Goal: Information Seeking & Learning: Learn about a topic

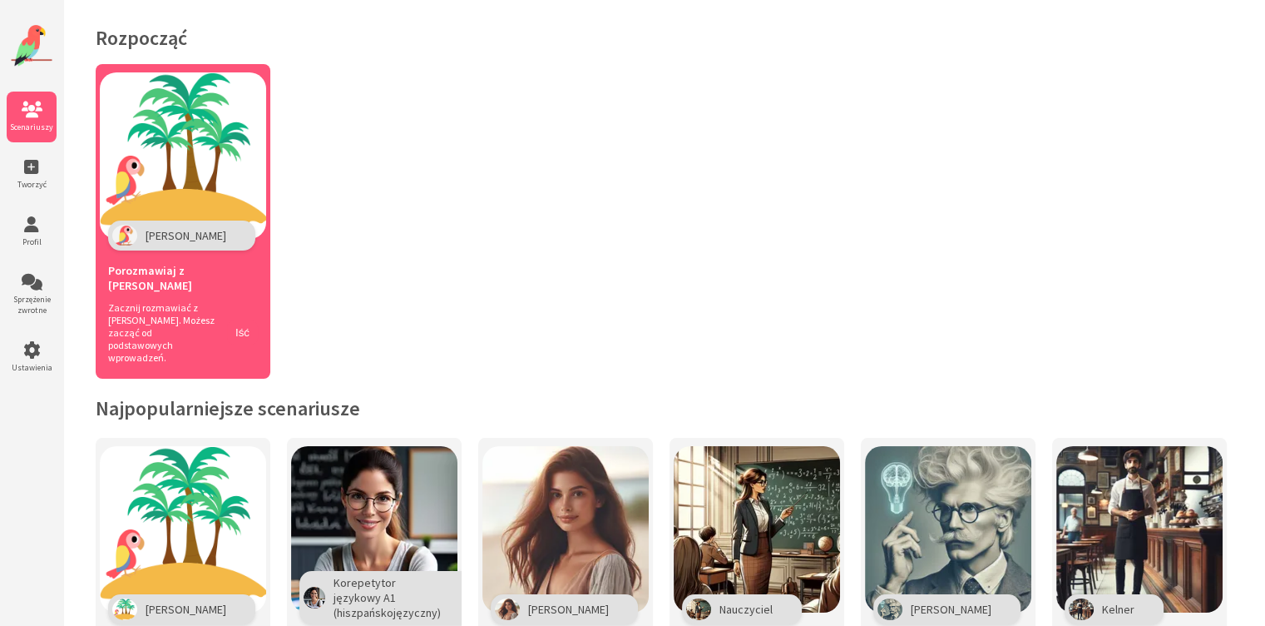
click at [182, 201] on img at bounding box center [183, 155] width 166 height 166
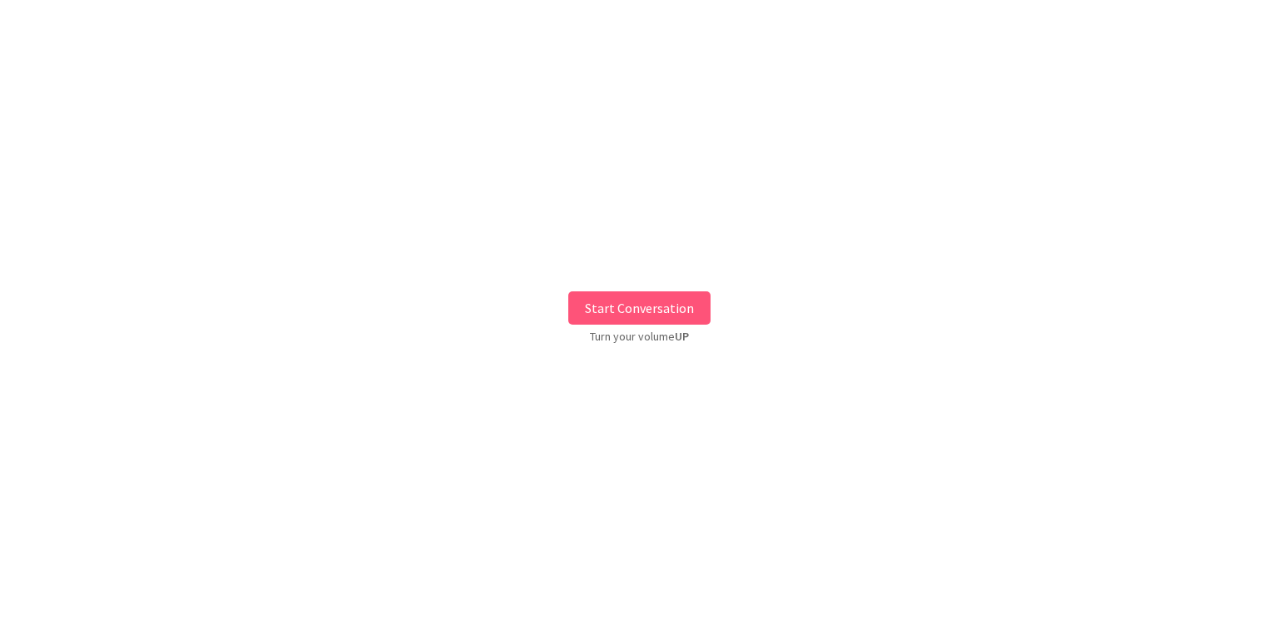
click at [641, 306] on button "Start Conversation" at bounding box center [639, 307] width 142 height 33
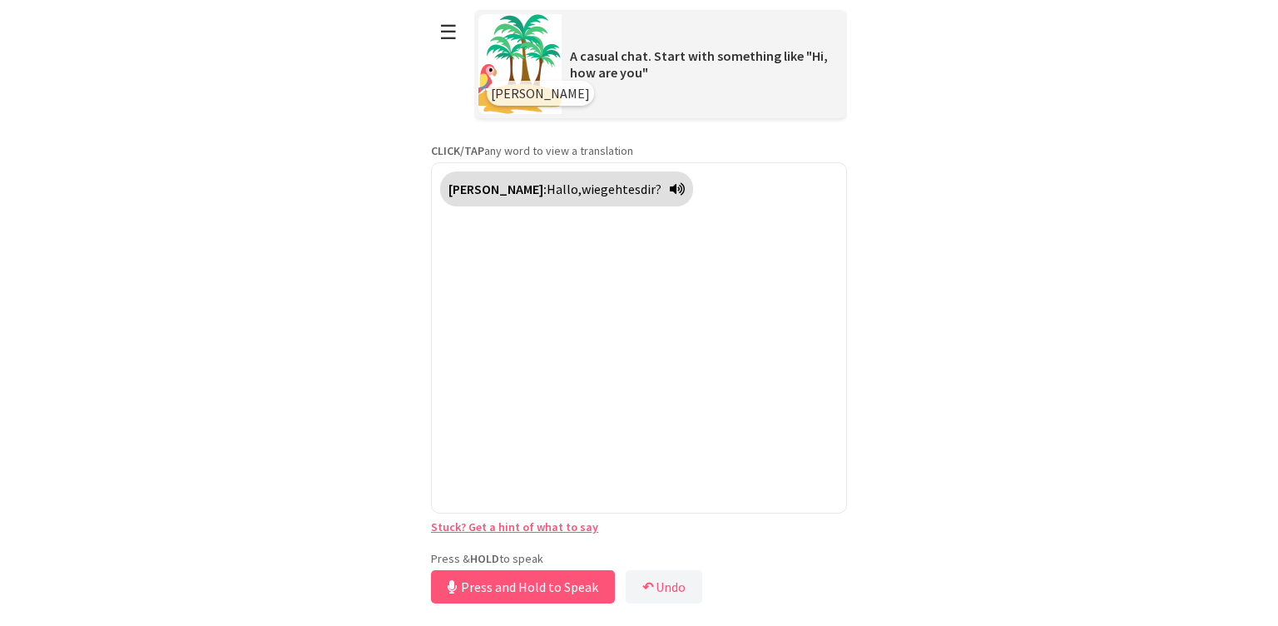
drag, startPoint x: 552, startPoint y: 549, endPoint x: 552, endPoint y: 582, distance: 32.4
click at [552, 582] on button "Press and Hold to Speak" at bounding box center [523, 586] width 184 height 33
click at [552, 582] on button "Release to Stop Speaking" at bounding box center [520, 586] width 179 height 33
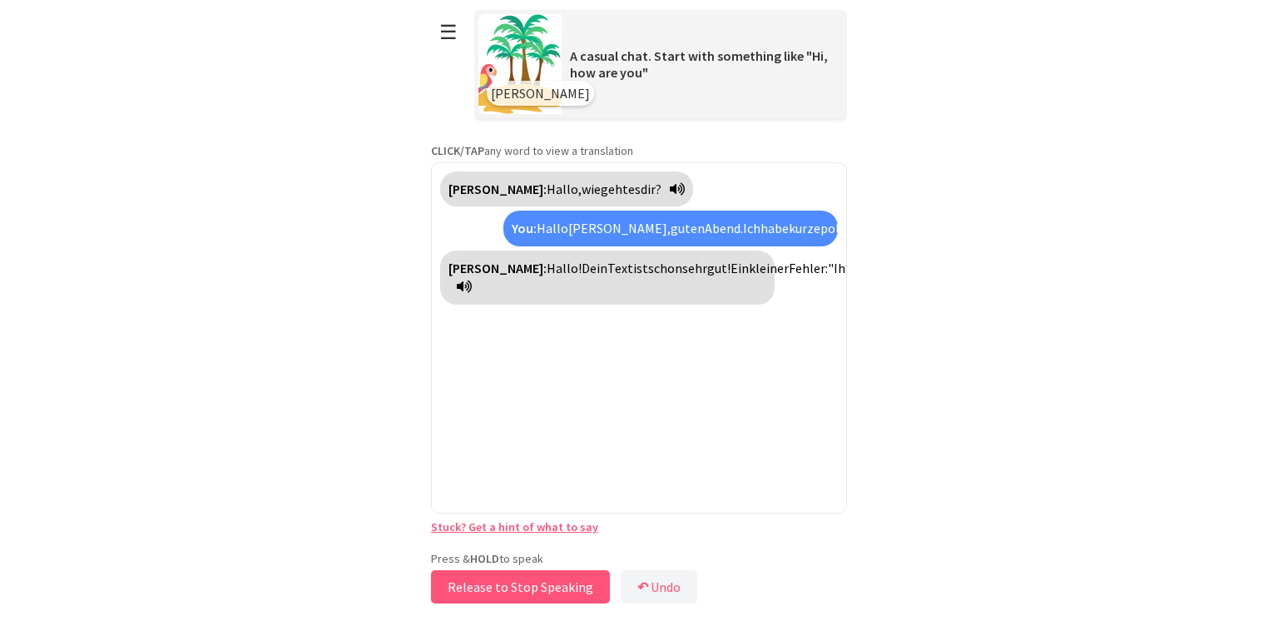
click at [569, 584] on button "Release to Stop Speaking" at bounding box center [520, 586] width 179 height 33
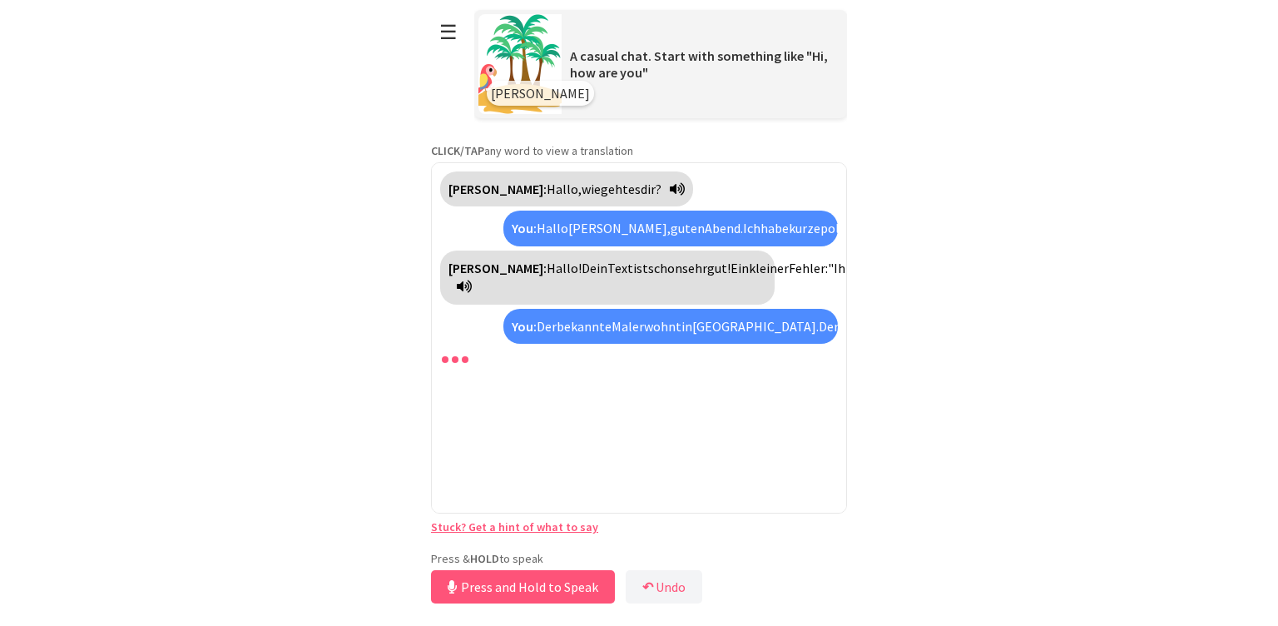
scroll to position [339, 0]
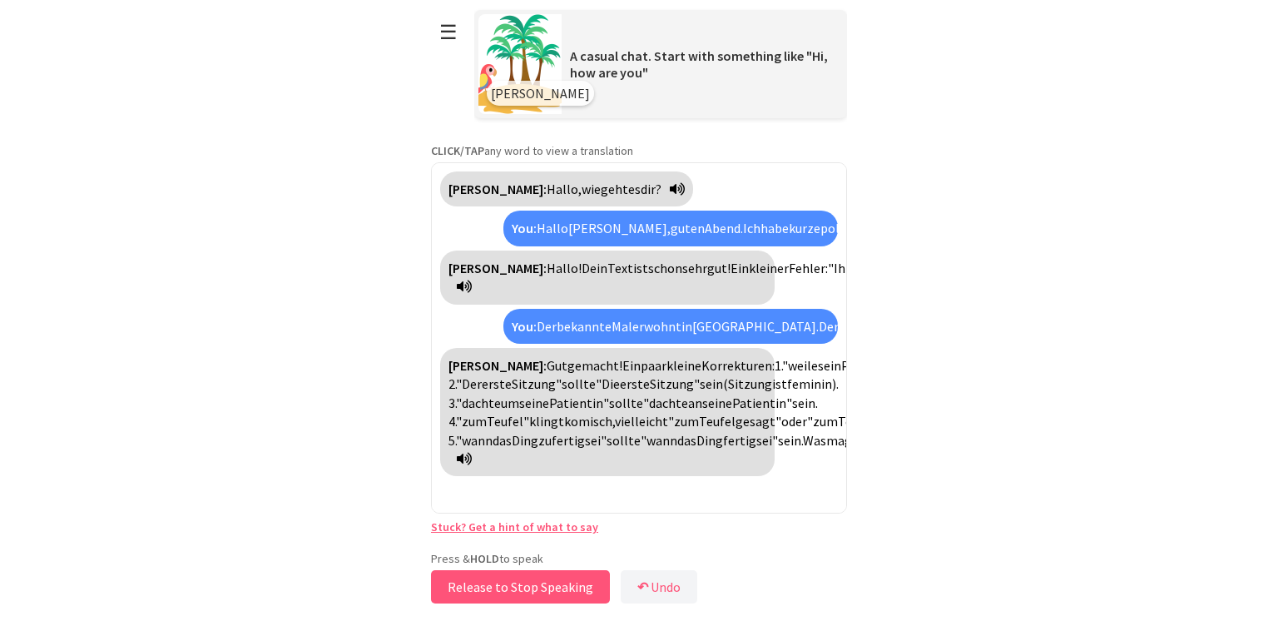
click at [532, 584] on button "Release to Stop Speaking" at bounding box center [520, 586] width 179 height 33
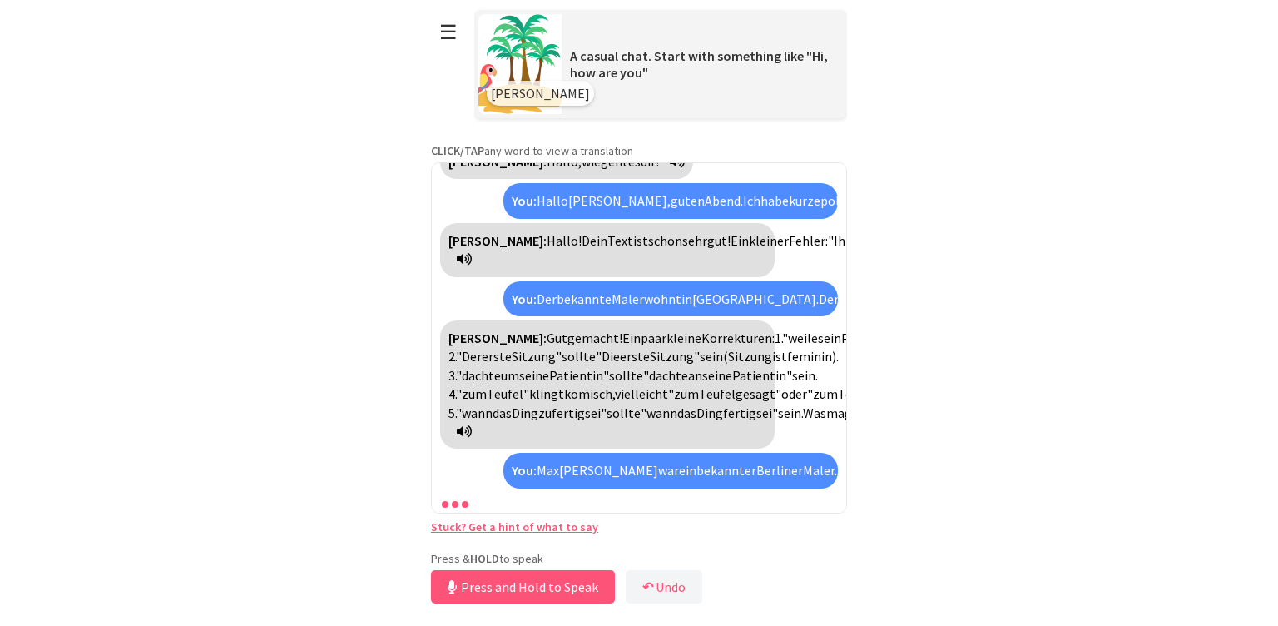
scroll to position [605, 0]
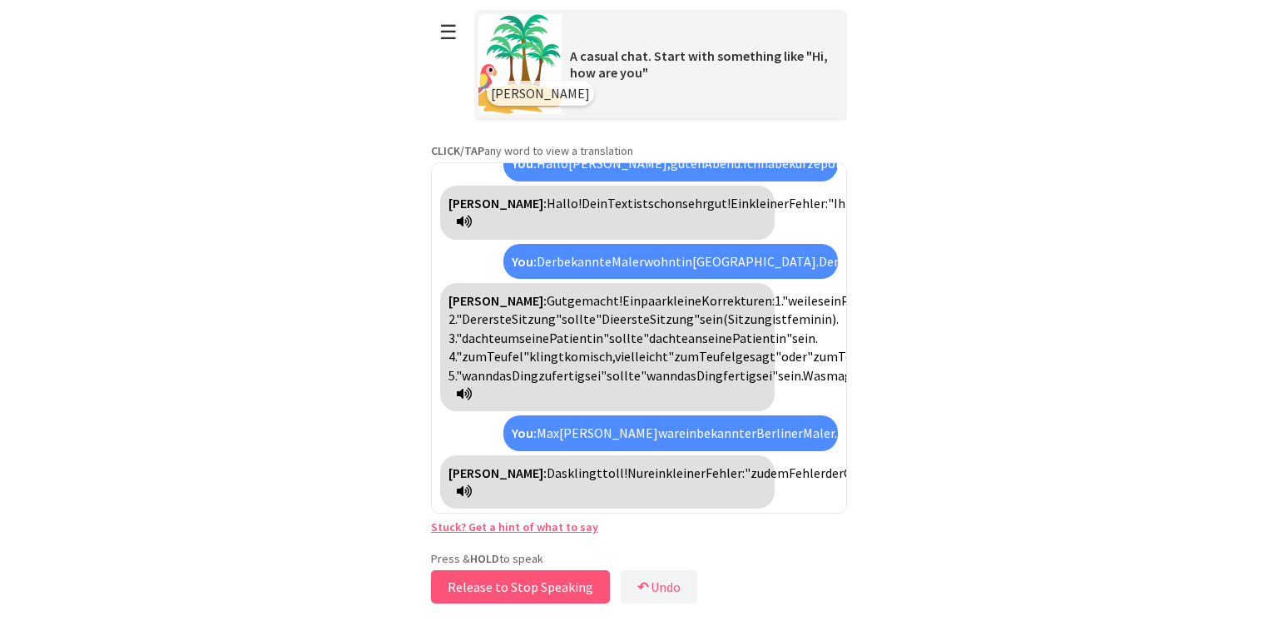
click at [504, 587] on button "Release to Stop Speaking" at bounding box center [520, 586] width 179 height 33
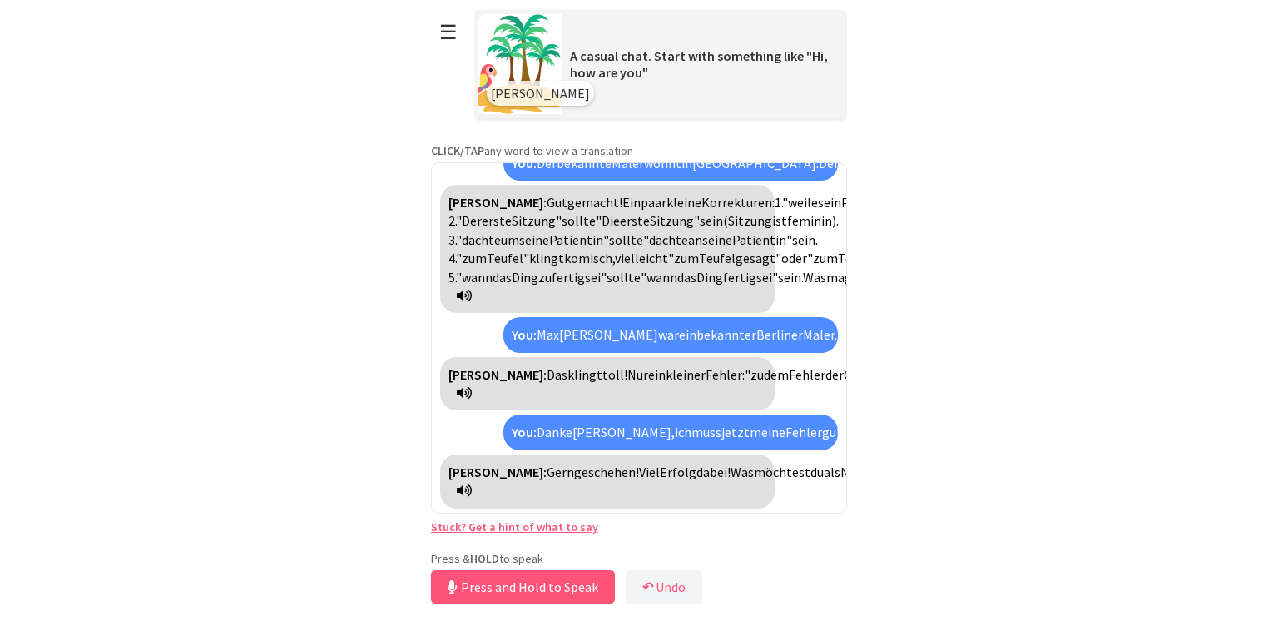
scroll to position [721, 0]
click at [539, 582] on button "Release to Stop Speaking" at bounding box center [520, 586] width 179 height 33
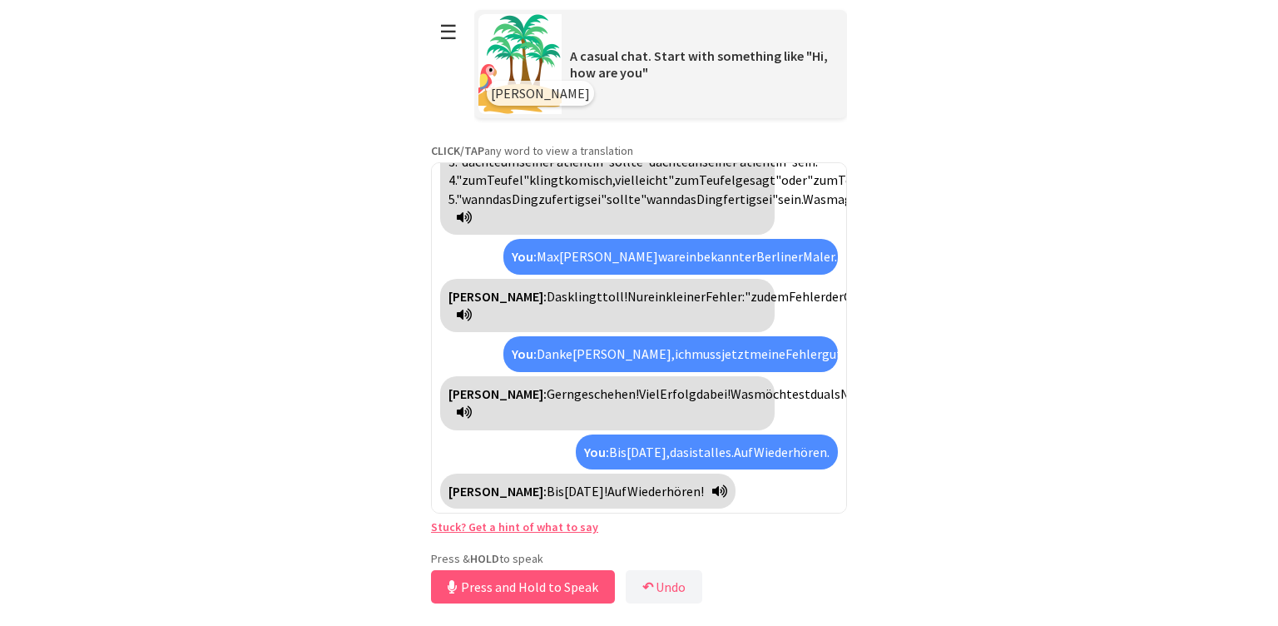
scroll to position [666, 0]
